Goal: Task Accomplishment & Management: Use online tool/utility

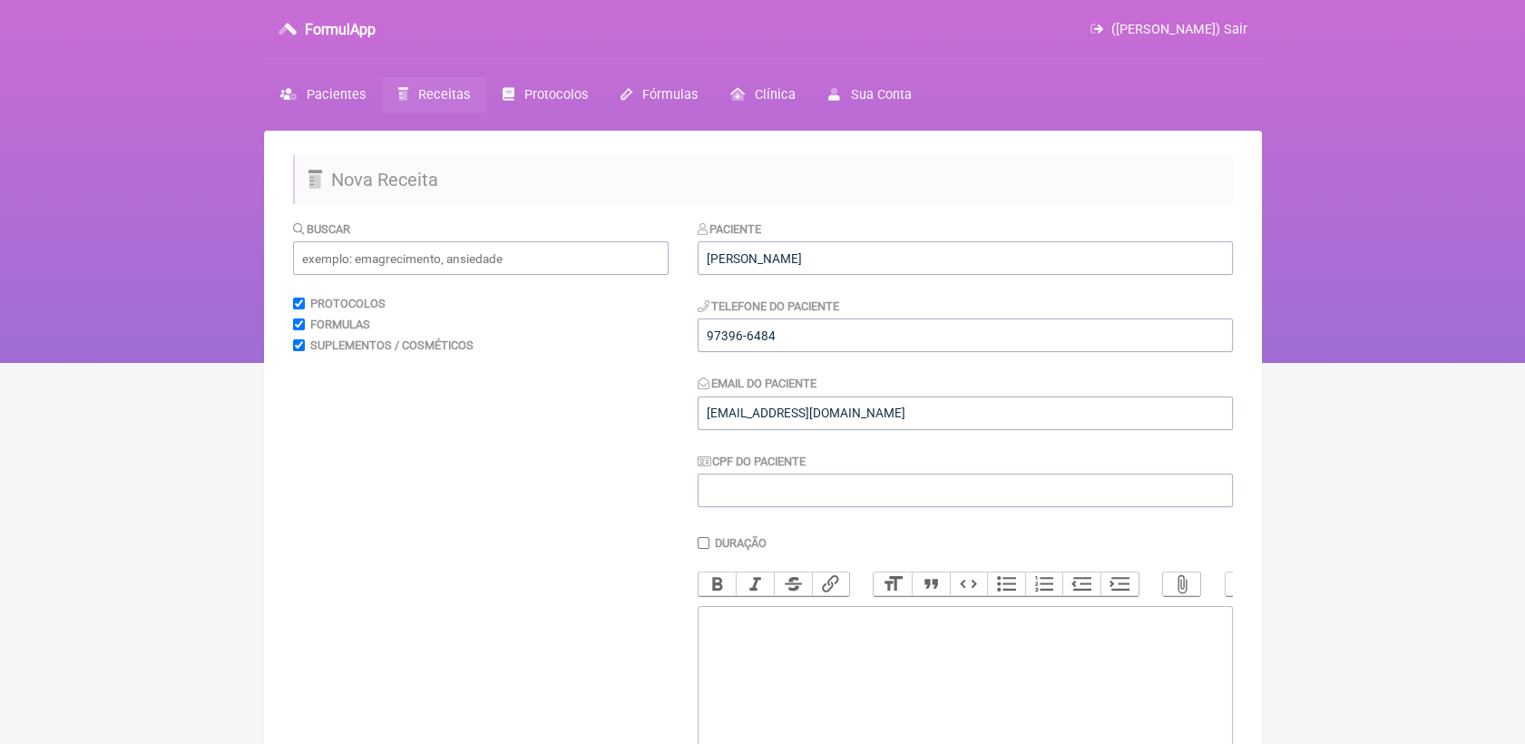
click at [440, 101] on span "Receitas" at bounding box center [444, 94] width 52 height 15
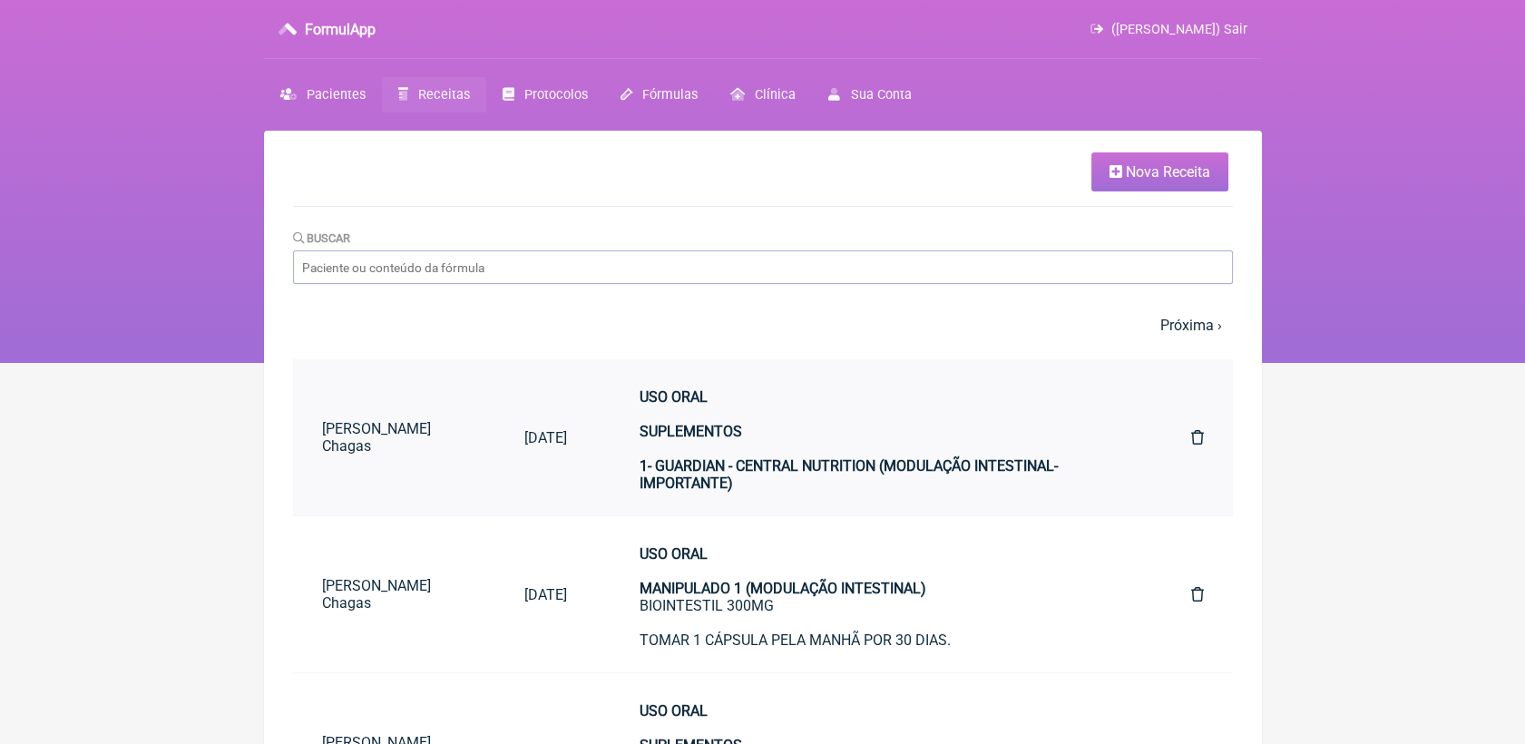
click at [697, 459] on div "USO ORAL SUPLEMENTOS 1- GUARDIAN - CENTRAL NUTRITION (MODULAÇÃO INTESTINAL- IMP…" at bounding box center [878, 595] width 479 height 414
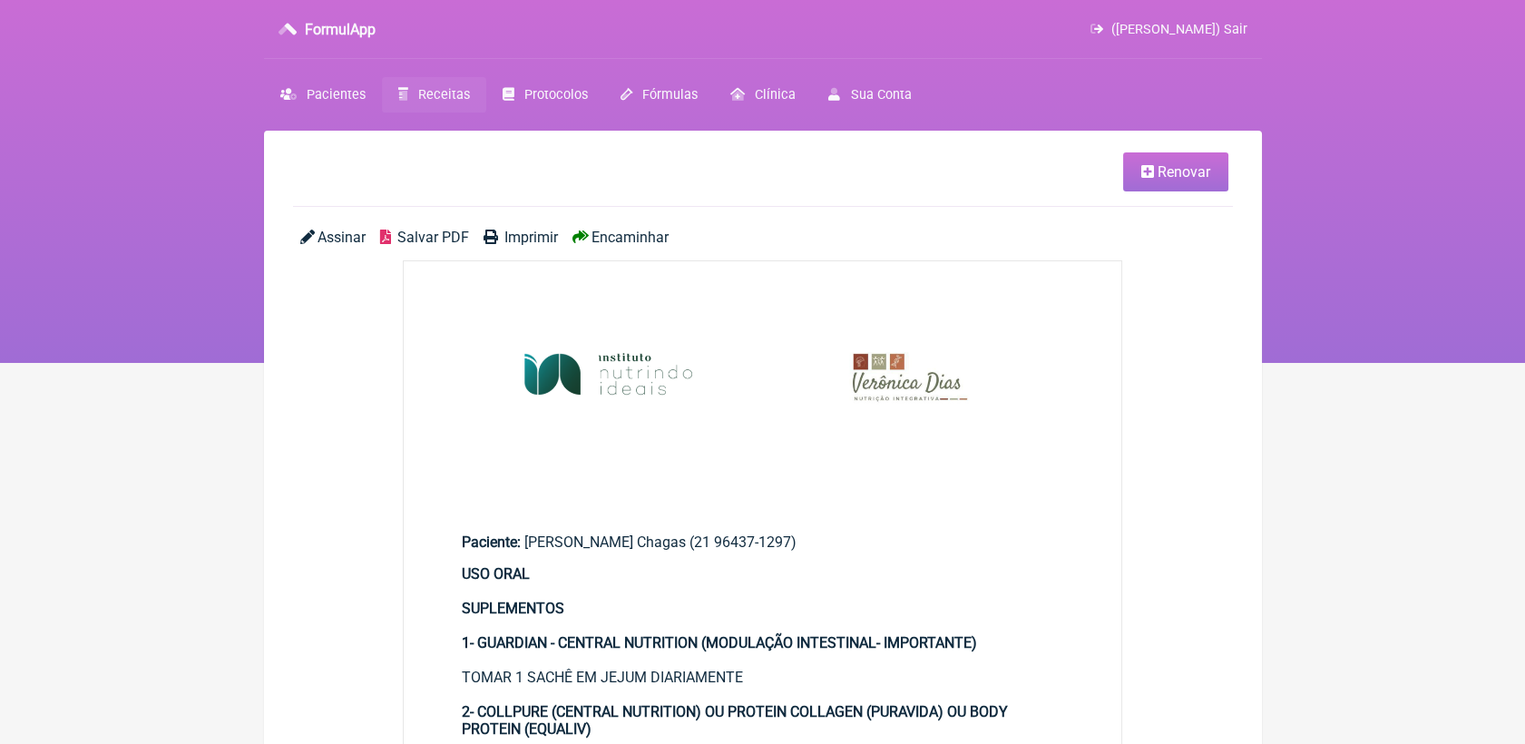
click at [1178, 182] on link "Renovar" at bounding box center [1175, 171] width 105 height 39
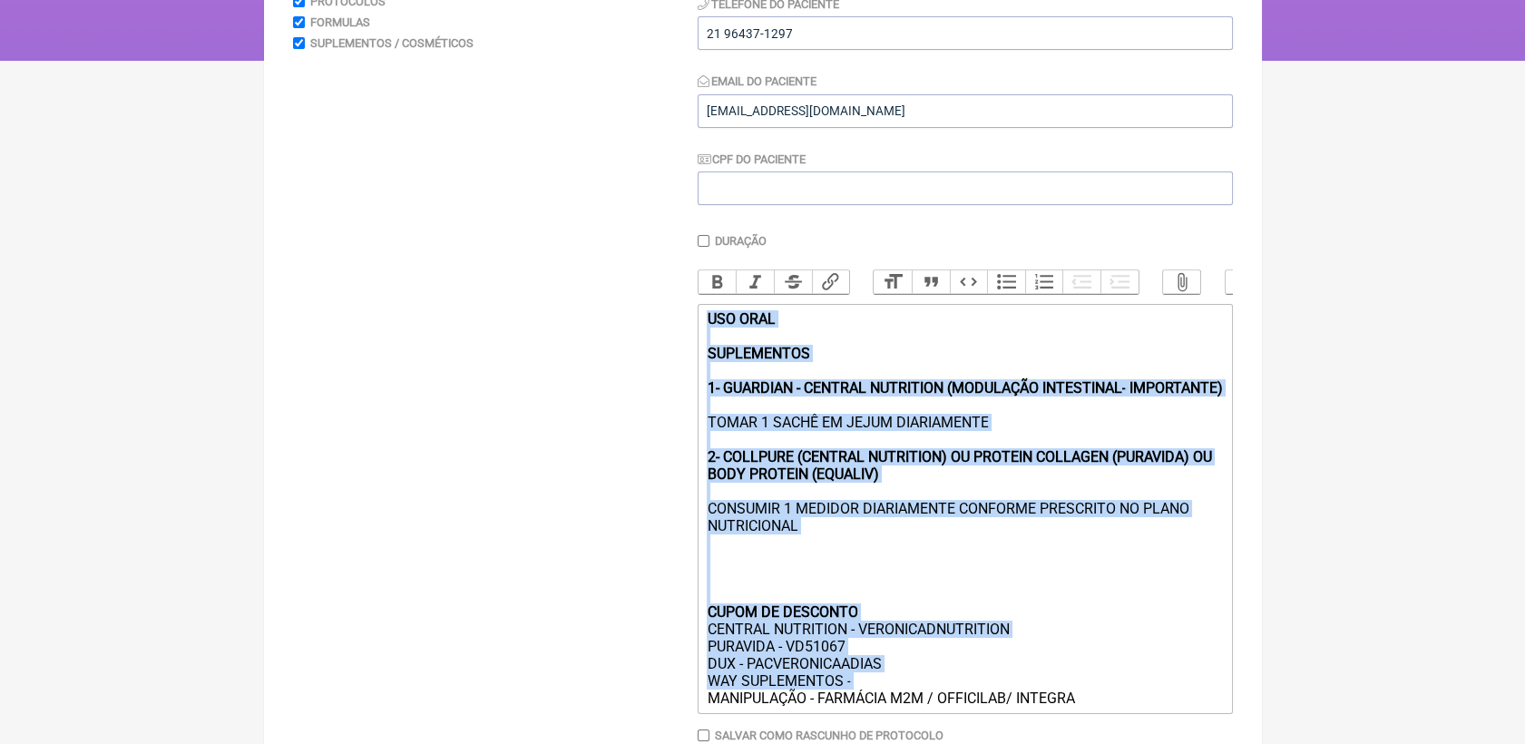
scroll to position [449, 0]
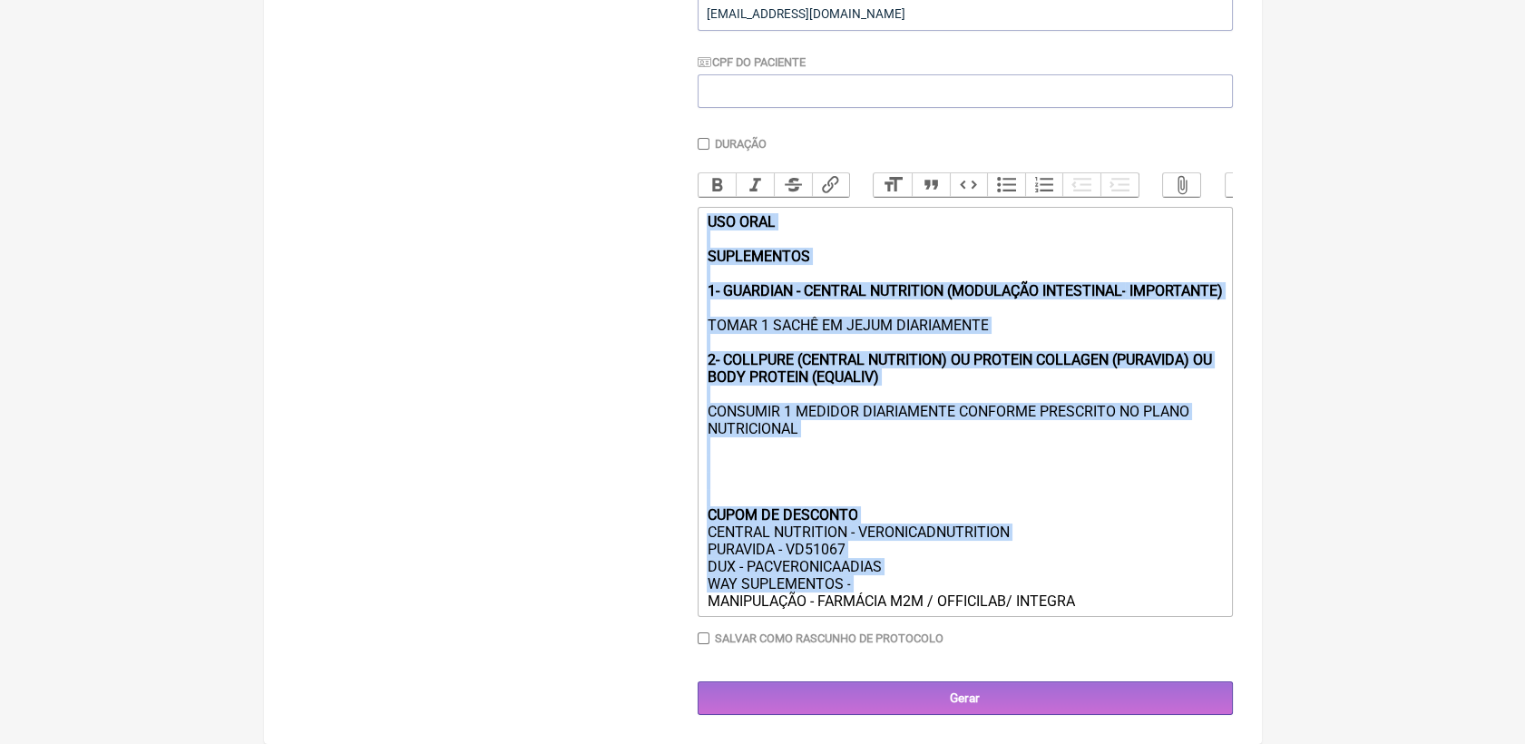
drag, startPoint x: 707, startPoint y: 344, endPoint x: 1216, endPoint y: 594, distance: 567.0
click at [1216, 594] on div "USO ORAL SUPLEMENTOS 1- GUARDIAN - CENTRAL NUTRITION (MODULAÇÃO INTESTINAL- IMP…" at bounding box center [964, 411] width 515 height 396
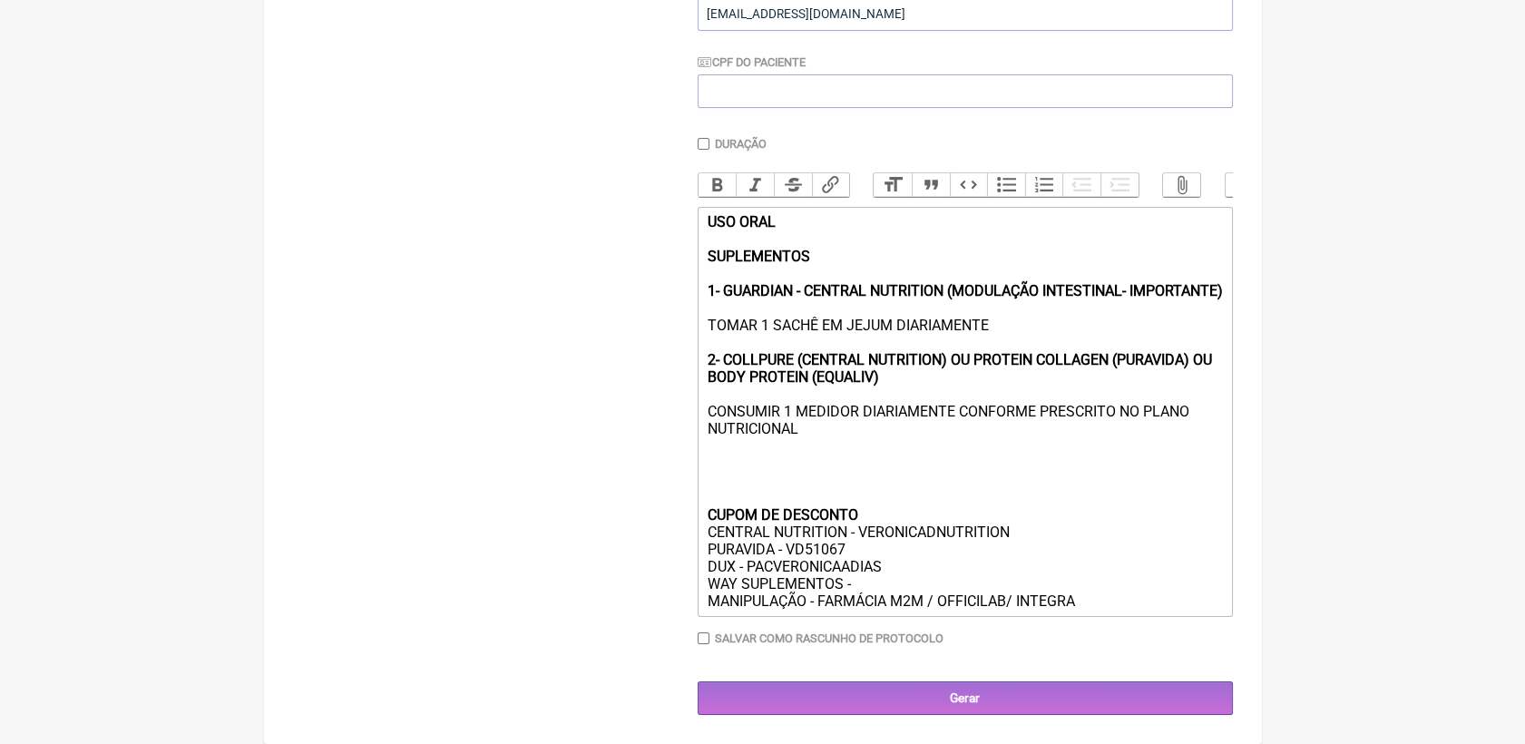
scroll to position [228, 0]
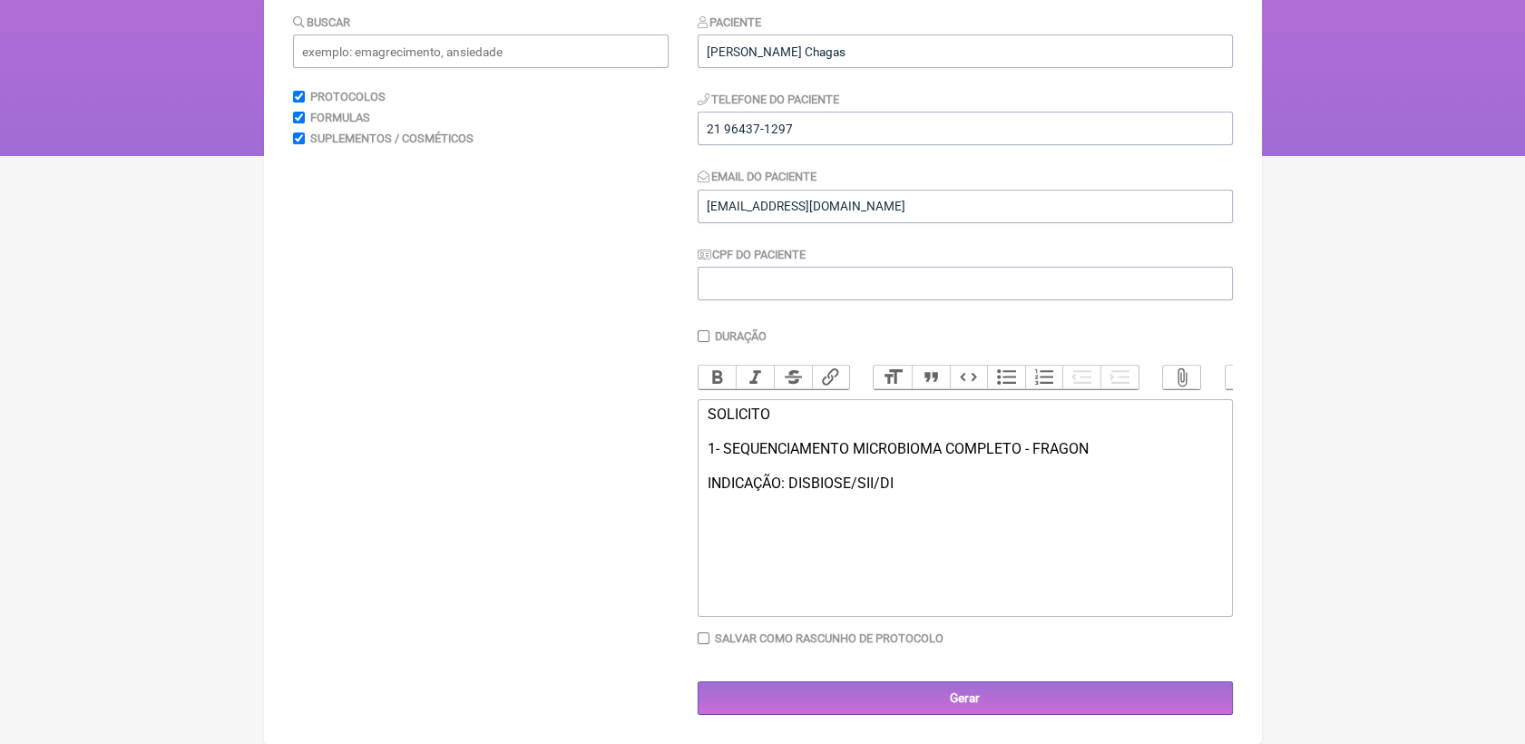
type trix-editor "<div>SOLICITO<br><br>1- SEQUENCIAMENTO MICROBIOMA COMPLETO - FRAGON&nbsp;<br><b…"
click at [995, 700] on input "Gerar" at bounding box center [964, 698] width 535 height 34
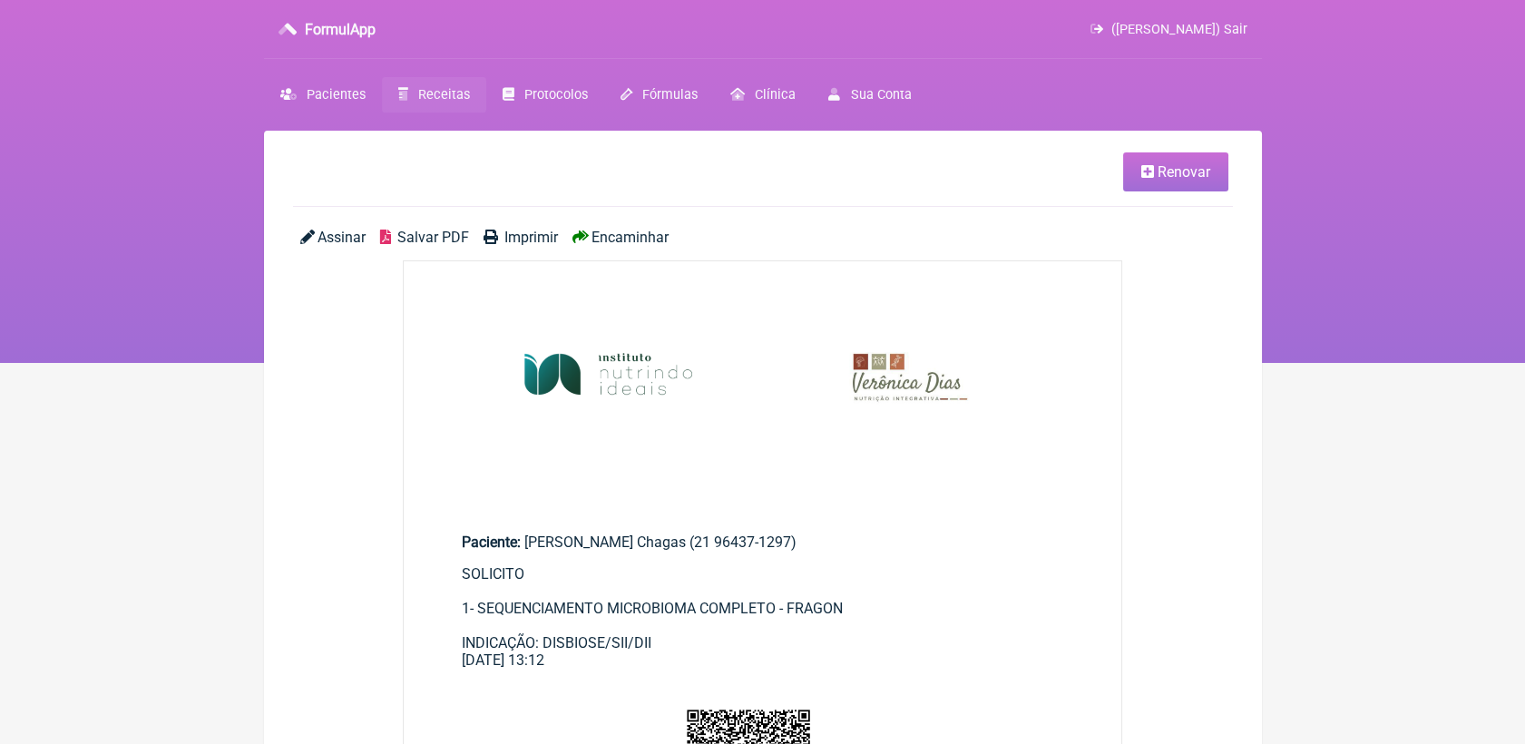
click at [405, 234] on span "Salvar PDF" at bounding box center [433, 237] width 72 height 17
